Goal: Transaction & Acquisition: Purchase product/service

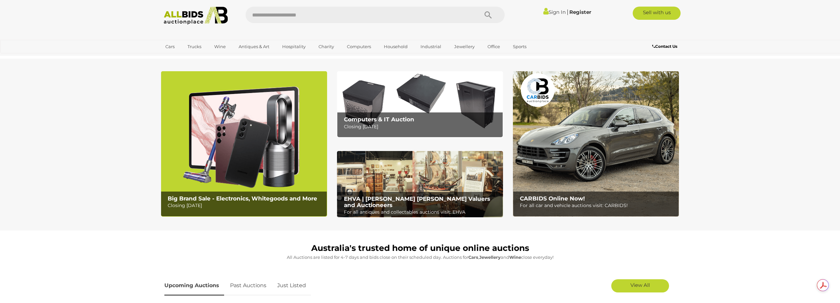
click at [318, 14] on input "text" at bounding box center [359, 15] width 226 height 17
type input "********"
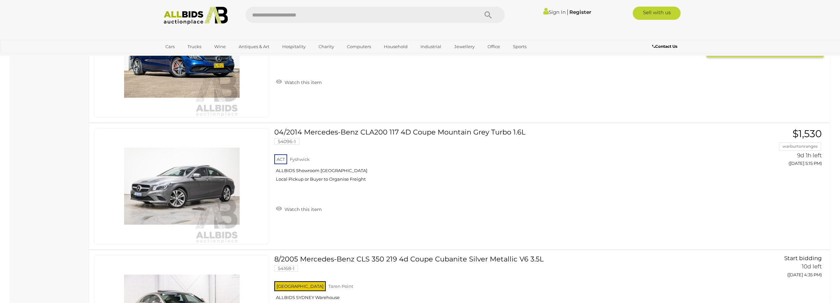
scroll to position [605, 0]
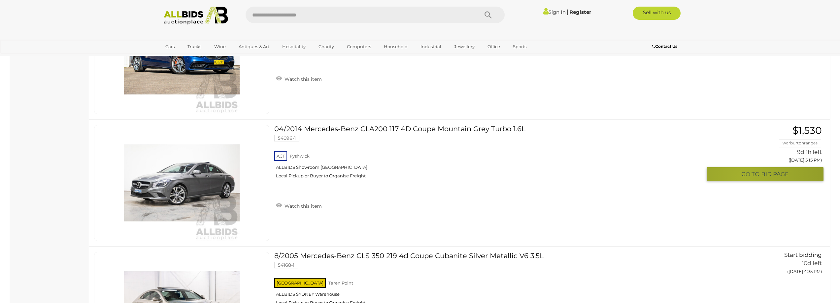
click at [744, 171] on span "GO TO" at bounding box center [751, 175] width 20 height 8
